Goal: Information Seeking & Learning: Learn about a topic

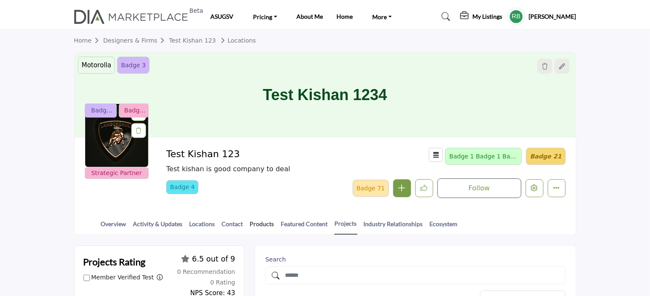
click at [253, 223] on link "Products" at bounding box center [262, 226] width 25 height 15
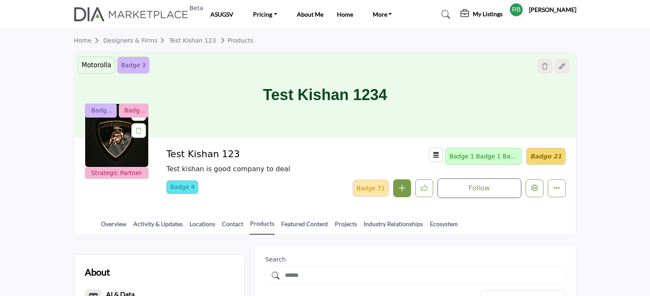
click at [0, 0] on div at bounding box center [0, 0] width 0 height 0
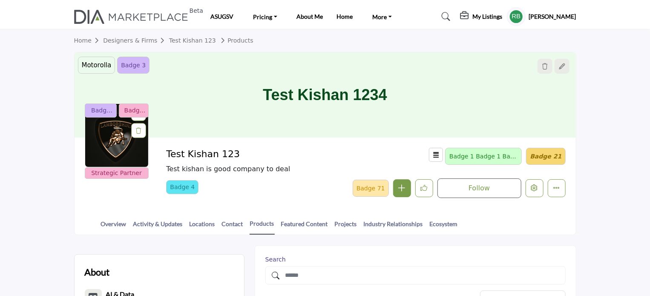
click at [336, 224] on link "Projects" at bounding box center [345, 226] width 23 height 15
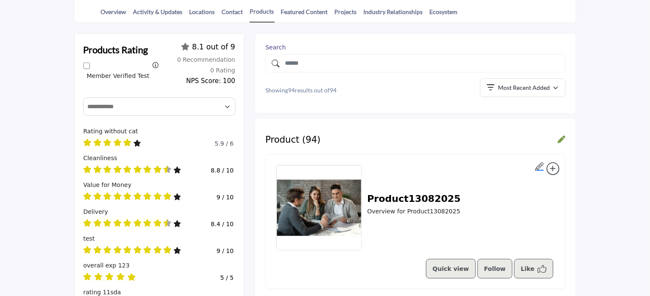
scroll to position [213, 0]
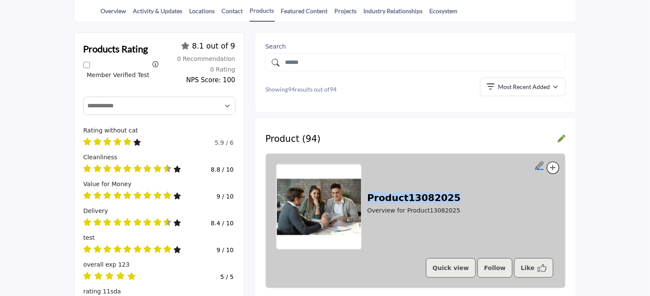
drag, startPoint x: 366, startPoint y: 190, endPoint x: 460, endPoint y: 200, distance: 94.7
click at [460, 200] on div "Product13082025 Overview for Product13082025" at bounding box center [415, 206] width 279 height 85
copy h2 "Product13082025"
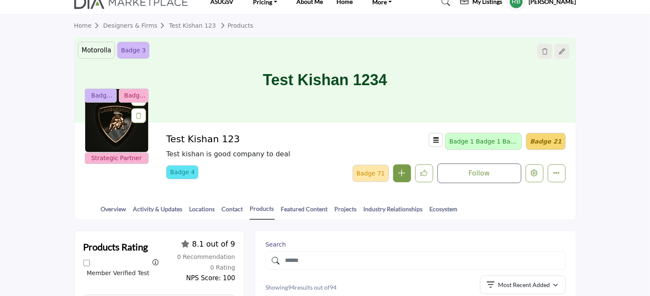
scroll to position [0, 0]
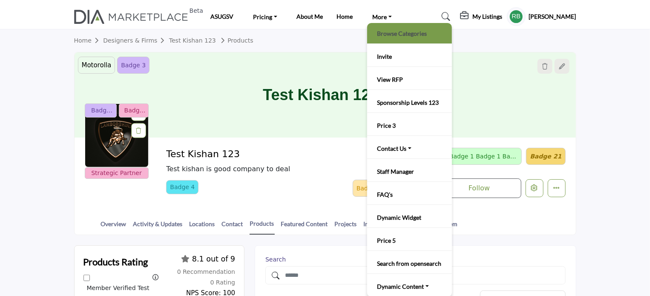
click at [392, 32] on link "Browse Categories" at bounding box center [409, 33] width 76 height 12
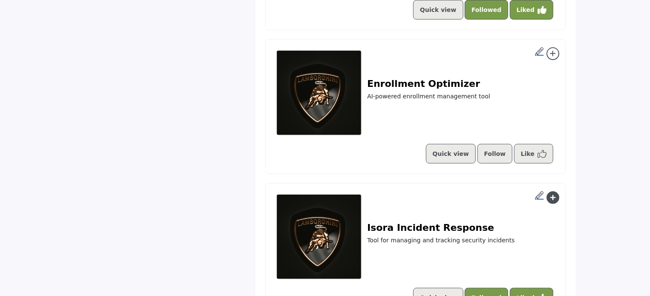
scroll to position [3282, 0]
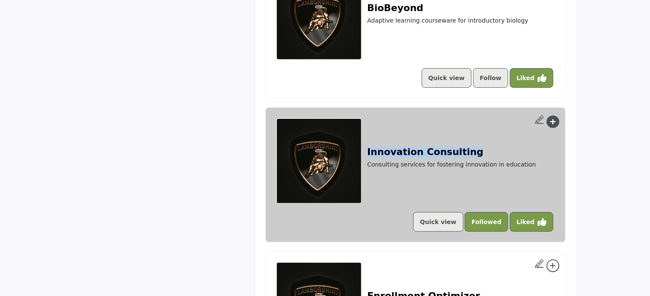
drag, startPoint x: 365, startPoint y: 139, endPoint x: 465, endPoint y: 147, distance: 100.8
click at [465, 147] on div "Innovation Consulting Consulting services for fostering innovation in education" at bounding box center [415, 160] width 279 height 85
copy h2 "Innovation Consulting"
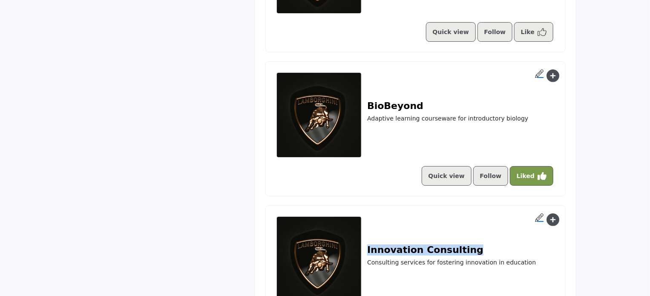
scroll to position [3233, 0]
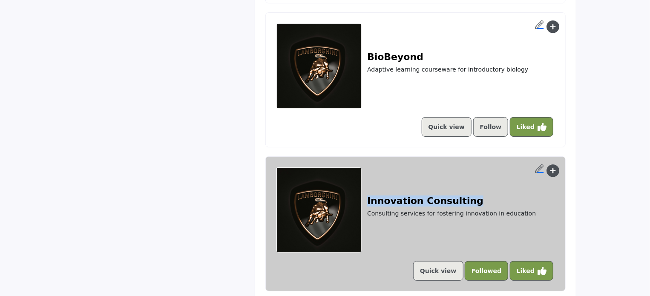
click at [418, 195] on h2 "Innovation Consulting" at bounding box center [451, 200] width 169 height 11
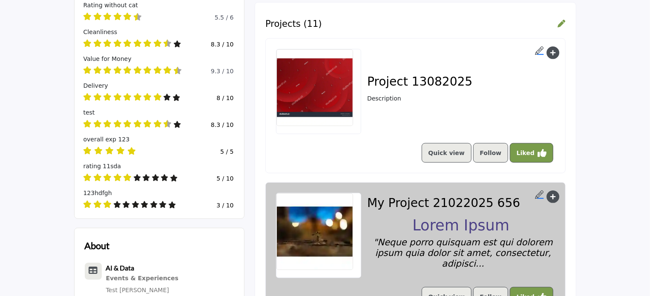
scroll to position [341, 0]
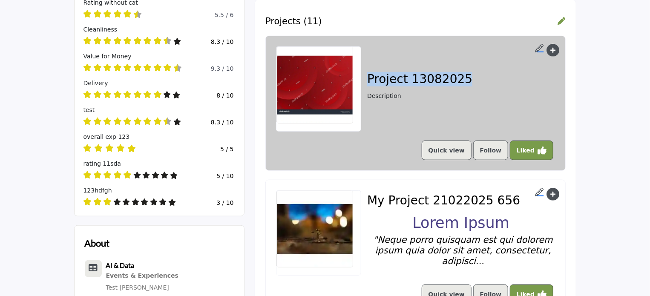
drag, startPoint x: 470, startPoint y: 79, endPoint x: 368, endPoint y: 77, distance: 102.2
click at [368, 77] on div "Project 13082025 Description" at bounding box center [415, 88] width 279 height 85
copy h3 "Project 13082025"
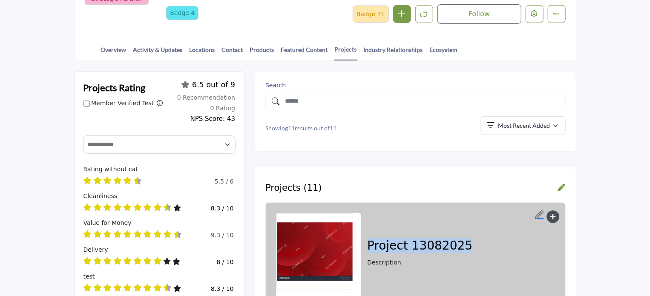
scroll to position [170, 0]
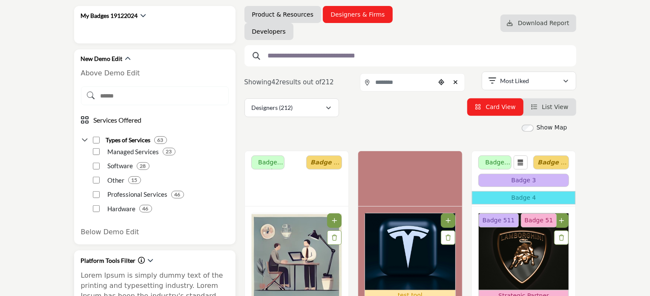
scroll to position [128, 0]
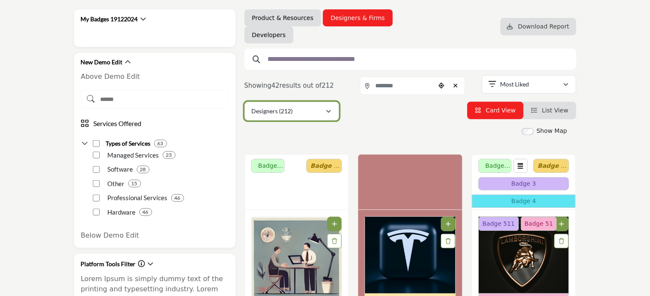
click at [304, 112] on div "Designers (212)" at bounding box center [289, 111] width 74 height 10
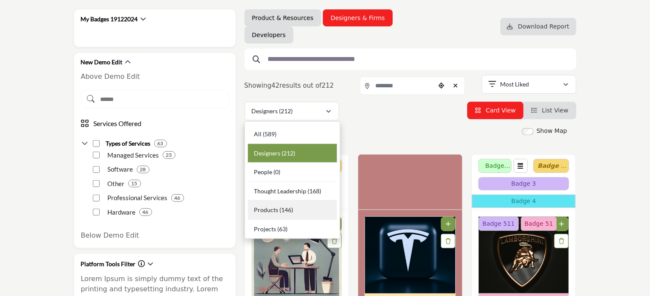
click at [272, 211] on span "Products" at bounding box center [266, 209] width 24 height 7
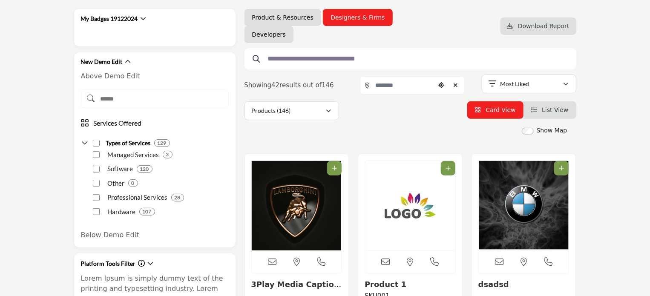
scroll to position [128, 0]
click at [287, 63] on input "text" at bounding box center [407, 59] width 287 height 11
paste input "**********"
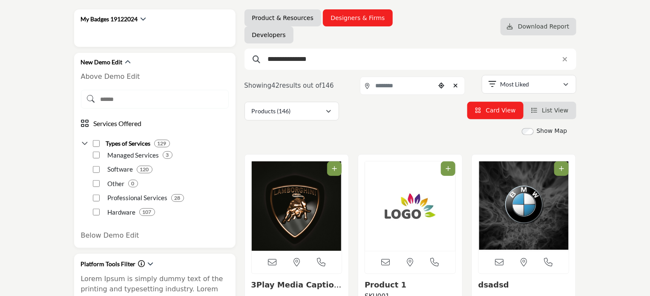
type input "**********"
click at [419, 121] on button "Apply Categories" at bounding box center [493, 130] width 149 height 19
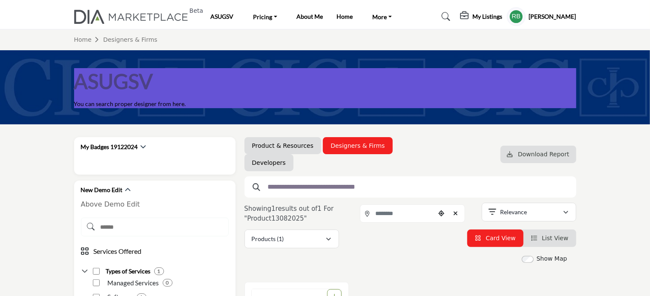
click at [302, 187] on input "text" at bounding box center [407, 186] width 287 height 11
paste input "**********"
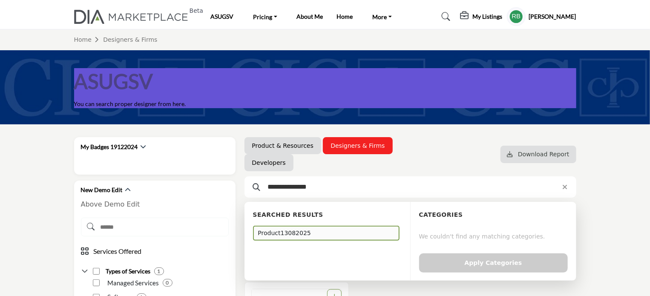
type input "**********"
click at [288, 232] on div "Product13082025" at bounding box center [326, 233] width 147 height 15
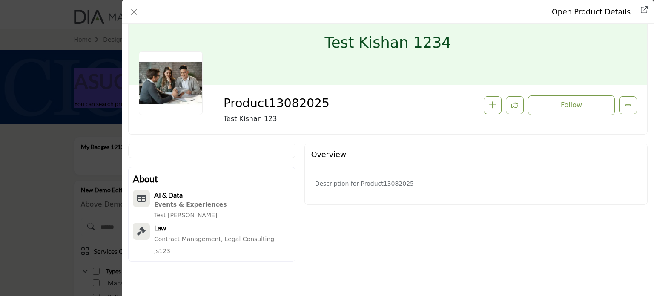
scroll to position [31, 0]
click at [27, 155] on div "Open Product Details Product13082025 Follow Followed Recommend" at bounding box center [327, 148] width 654 height 296
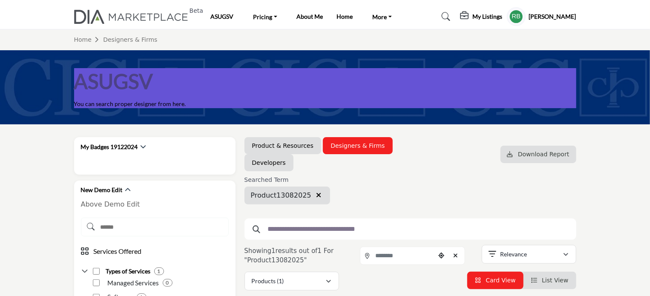
click at [316, 195] on icon "button" at bounding box center [318, 195] width 5 height 7
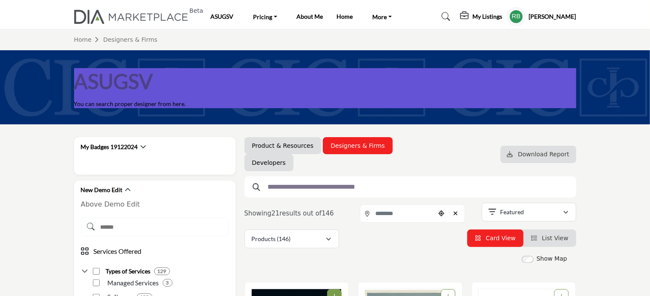
click at [305, 187] on input "text" at bounding box center [407, 186] width 287 height 11
paste input "**********"
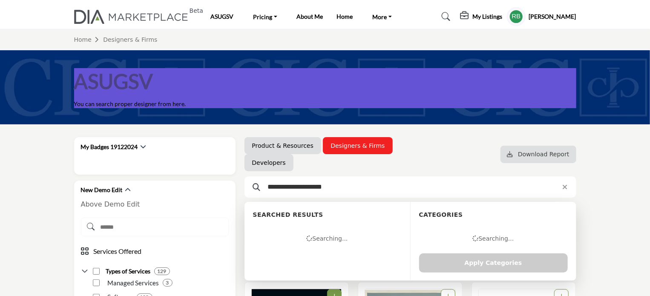
type input "**********"
click at [291, 232] on div "Innovation Consulting" at bounding box center [326, 233] width 147 height 15
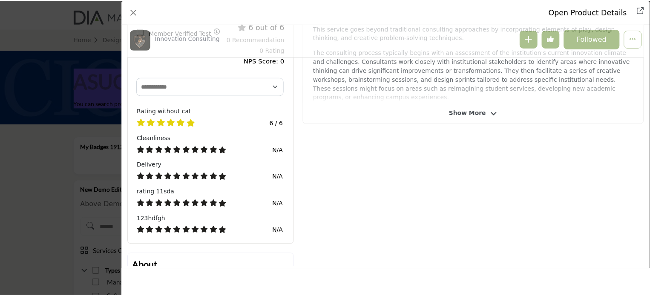
scroll to position [284, 0]
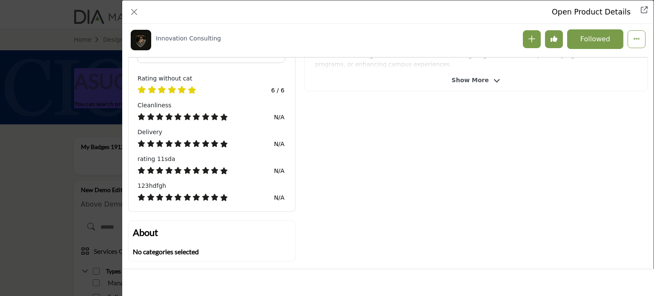
click at [72, 66] on div "Open Product Details Innovation Consulting Follow Followed" at bounding box center [327, 148] width 654 height 296
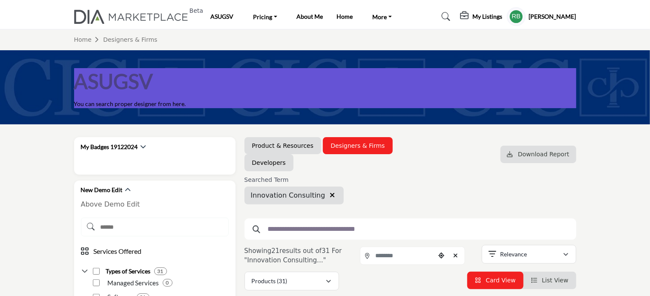
click at [330, 194] on icon "button" at bounding box center [332, 195] width 5 height 7
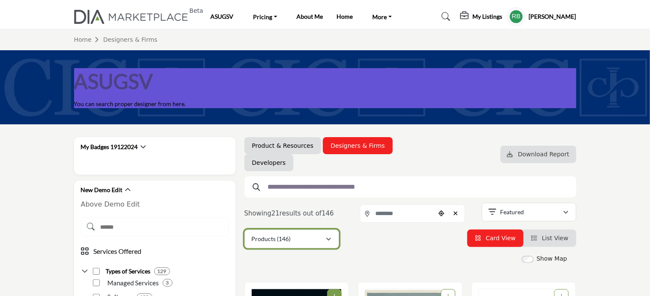
click at [329, 242] on icon "button" at bounding box center [328, 239] width 5 height 6
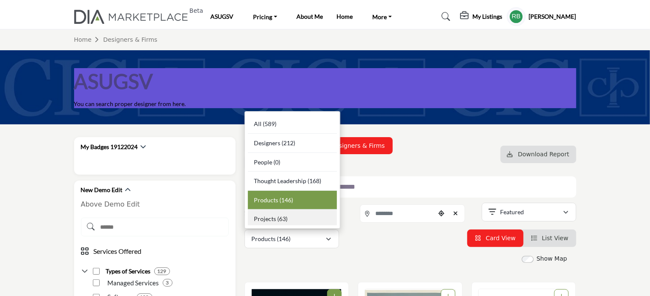
click at [275, 221] on span "Projects" at bounding box center [265, 218] width 22 height 7
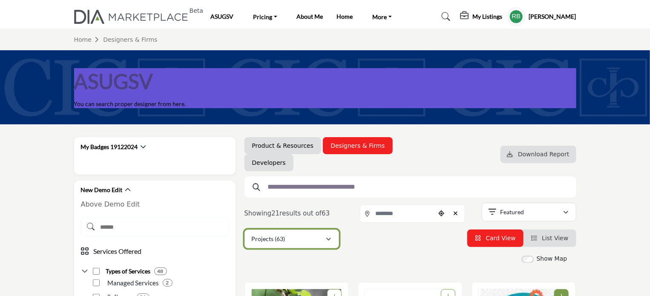
click at [307, 240] on div "Projects (63)" at bounding box center [289, 239] width 74 height 10
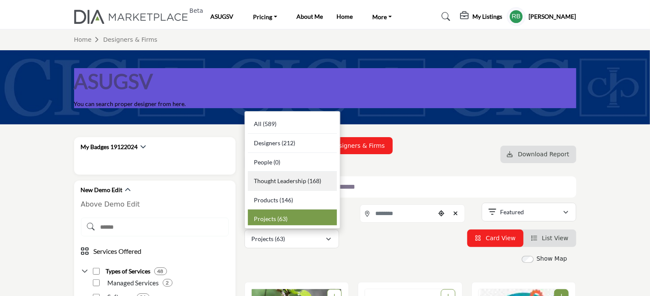
click at [288, 183] on span "Thought Leadership" at bounding box center [280, 180] width 52 height 7
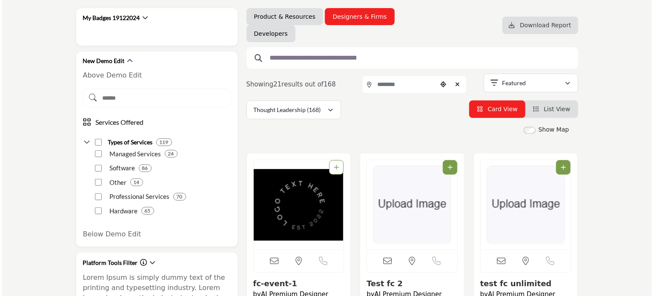
scroll to position [128, 0]
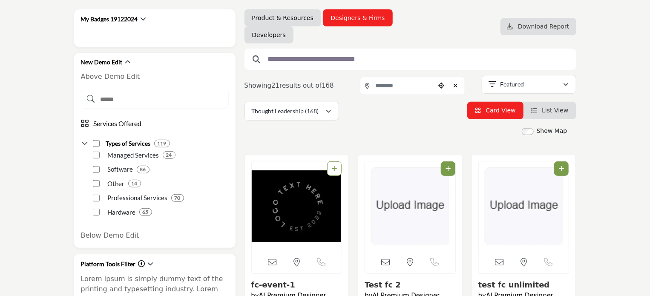
click at [359, 63] on input "text" at bounding box center [407, 59] width 287 height 11
paste input "**********"
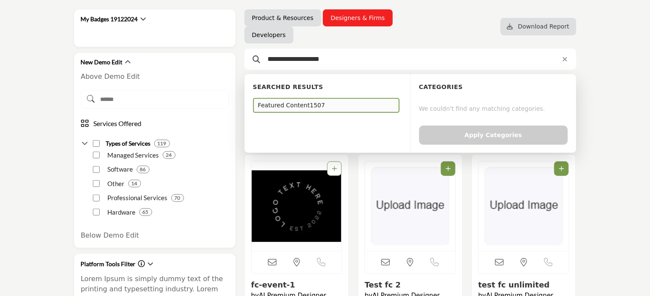
type input "**********"
click at [298, 107] on div "Featured Content1507" at bounding box center [326, 105] width 147 height 15
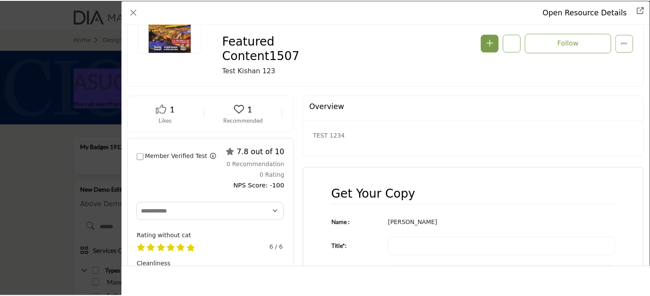
scroll to position [204, 0]
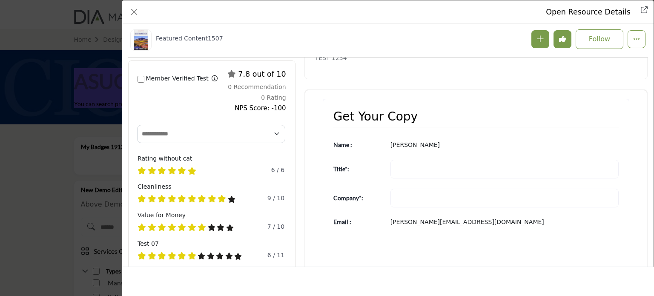
click at [54, 147] on div "Open Resource Details Featured Content1507 Follow Followed Recommend" at bounding box center [327, 148] width 654 height 296
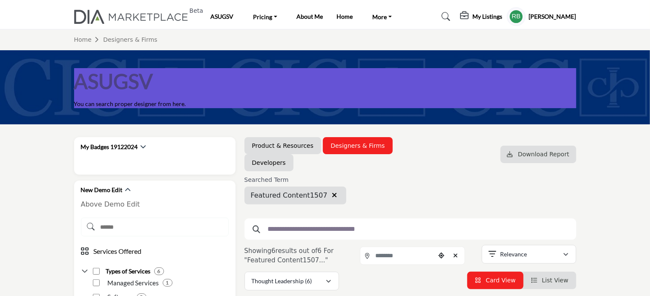
click at [332, 194] on icon "button" at bounding box center [334, 195] width 5 height 7
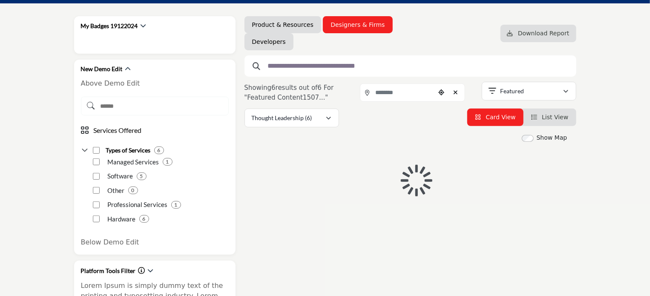
scroll to position [128, 0]
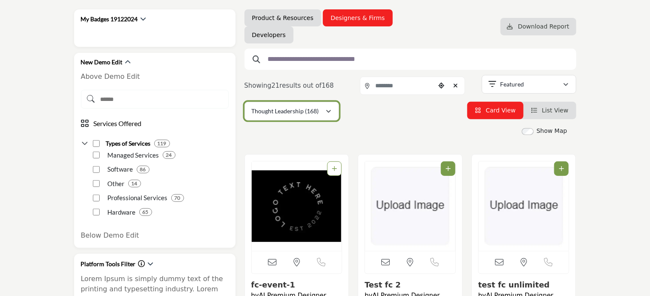
click at [326, 113] on div "button" at bounding box center [329, 111] width 6 height 8
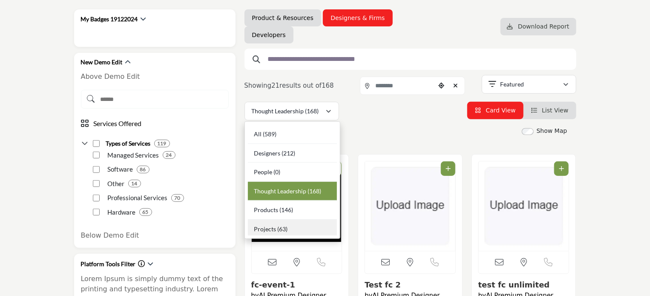
click at [266, 225] on span "Projects" at bounding box center [265, 228] width 22 height 7
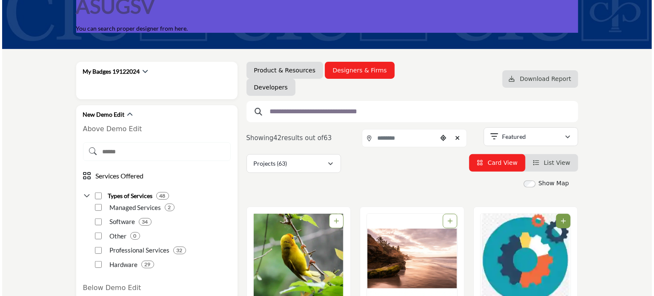
scroll to position [85, 0]
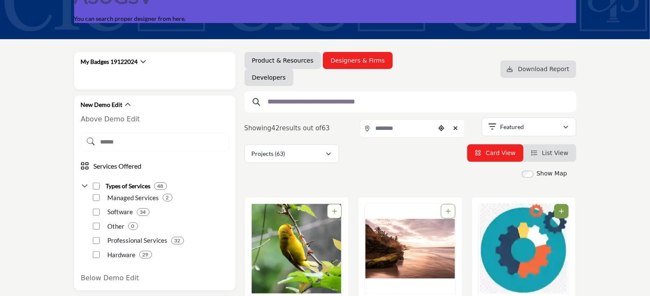
click at [341, 102] on input "text" at bounding box center [407, 101] width 287 height 11
paste input "**********"
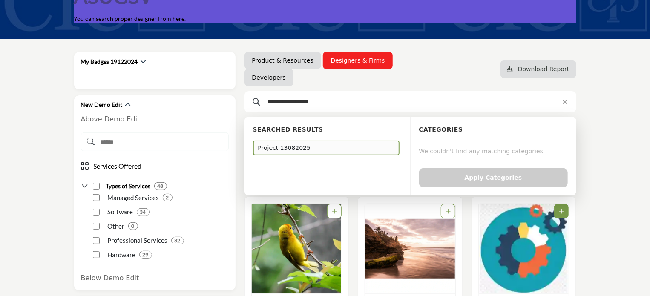
type input "**********"
click at [284, 150] on div "Project 13082025" at bounding box center [326, 148] width 147 height 15
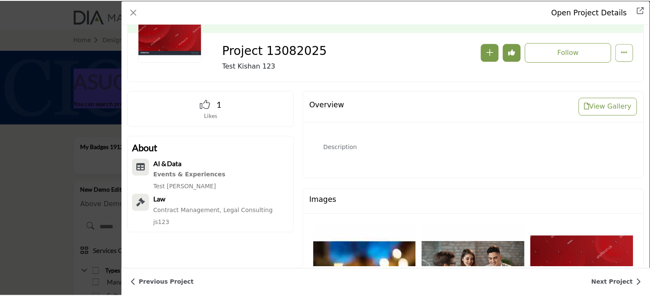
scroll to position [43, 0]
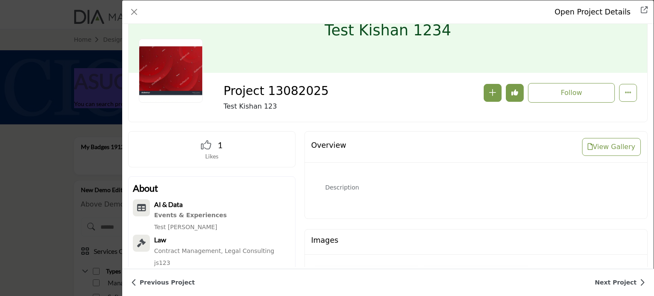
click at [86, 172] on div "Open Project Details Project 13082025 Follow Followed Likes" at bounding box center [327, 148] width 654 height 296
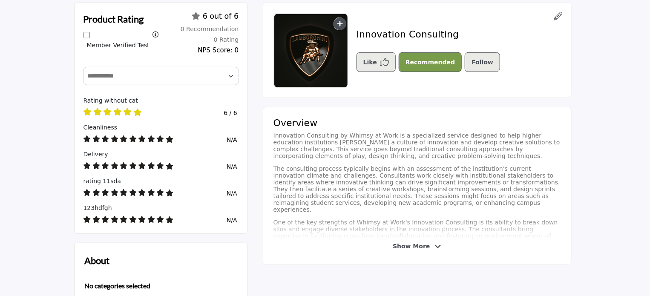
scroll to position [256, 0]
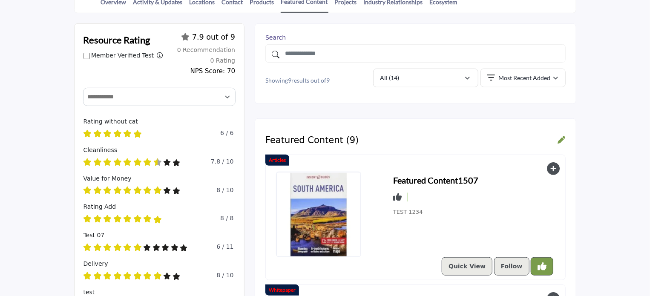
scroll to position [213, 0]
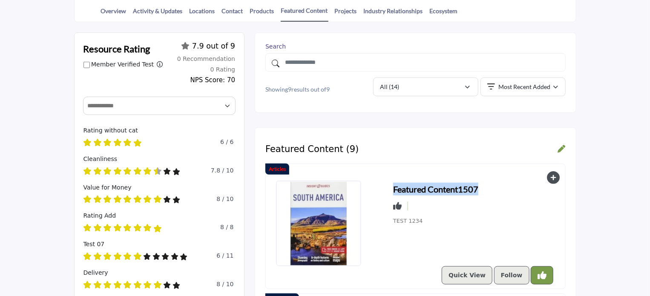
drag, startPoint x: 489, startPoint y: 186, endPoint x: 393, endPoint y: 188, distance: 96.3
click at [393, 188] on div "Featured Content1507" at bounding box center [474, 205] width 162 height 48
copy h3 "Featured Content1507"
click at [407, 187] on h3 "Featured Content1507" at bounding box center [435, 189] width 85 height 13
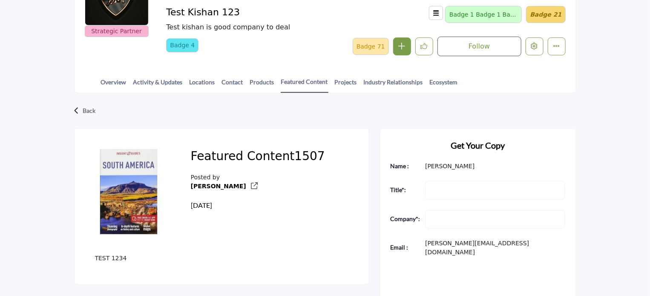
scroll to position [170, 0]
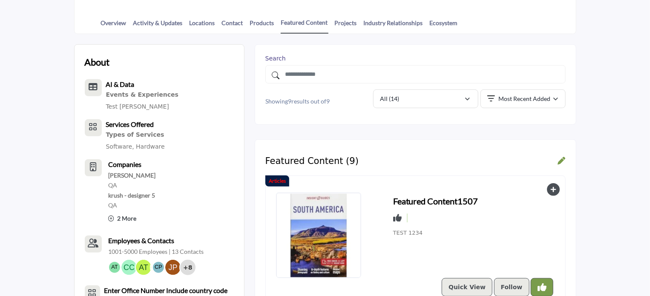
scroll to position [170, 0]
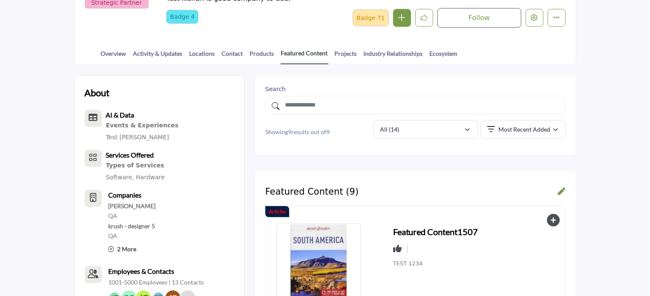
click at [296, 49] on link "Featured Content" at bounding box center [305, 57] width 48 height 16
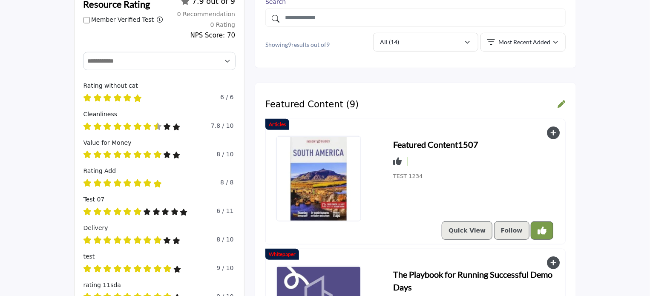
scroll to position [215, 0]
